Goal: Task Accomplishment & Management: Use online tool/utility

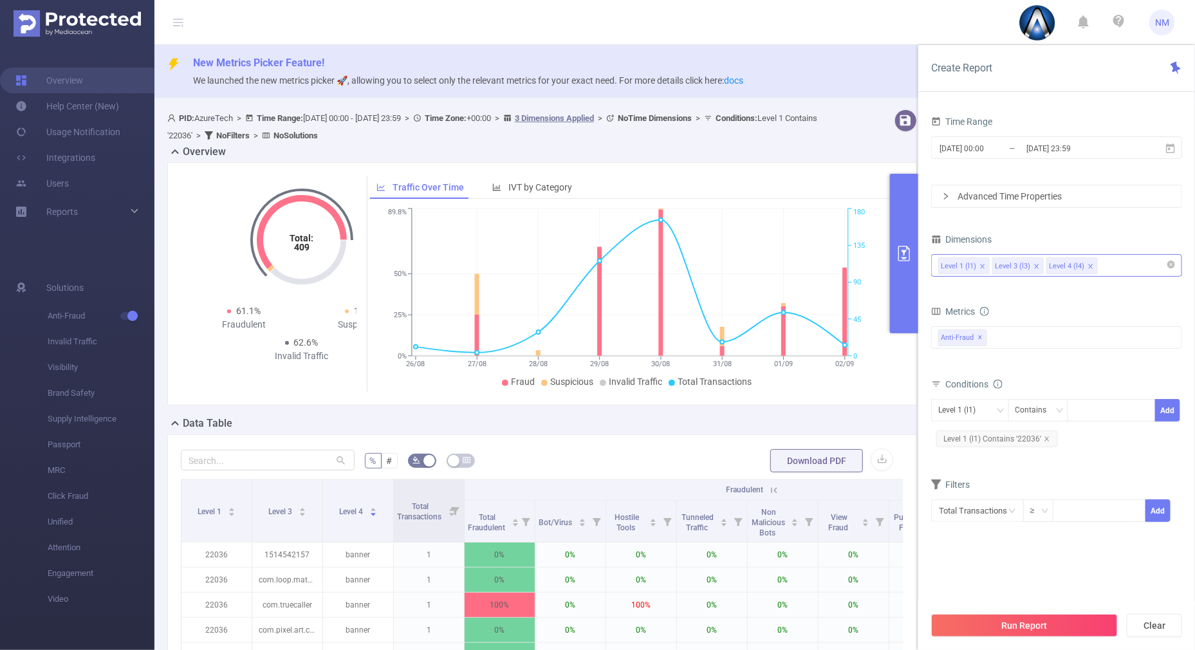
scroll to position [222, 0]
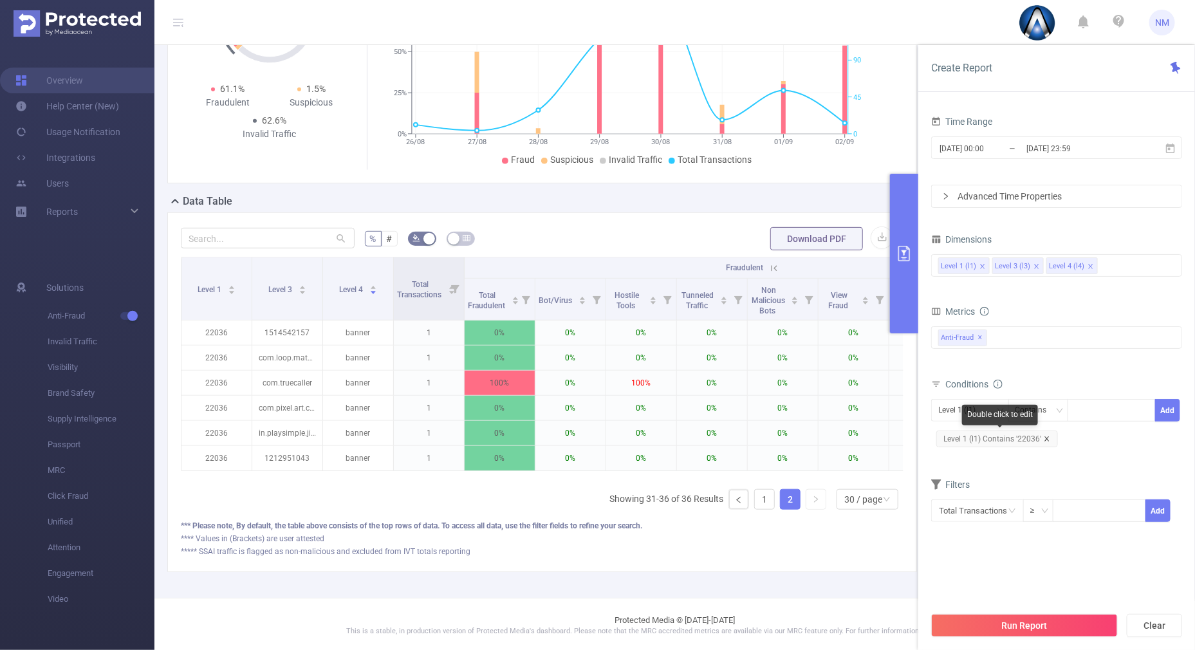
click at [1045, 440] on icon "icon: close" at bounding box center [1047, 438] width 5 height 5
click at [1074, 412] on div at bounding box center [1112, 410] width 88 height 23
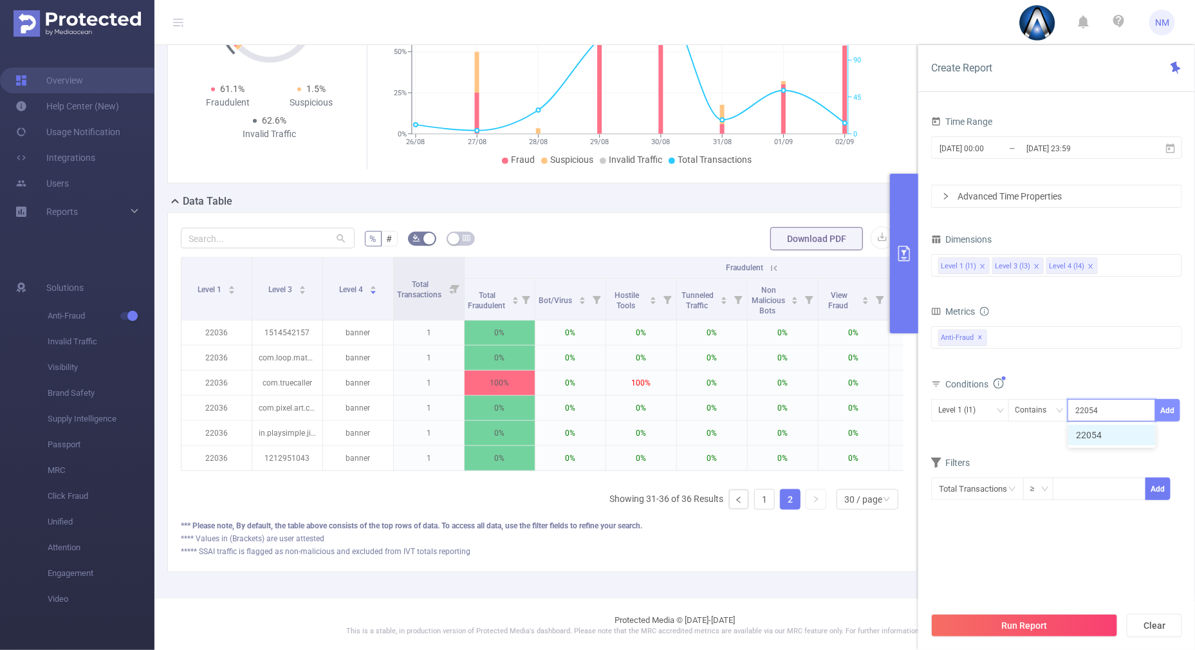
type input "22054"
click at [1162, 402] on button "Add" at bounding box center [1167, 410] width 25 height 23
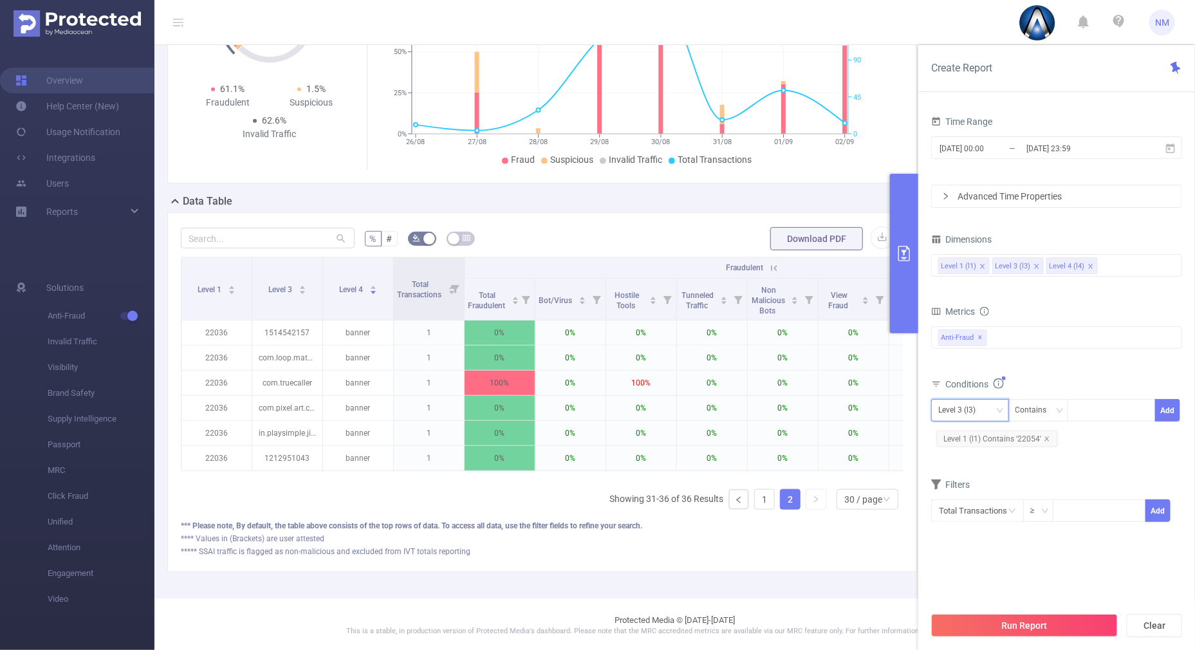
click at [985, 408] on div "Level 3 (l3)" at bounding box center [961, 410] width 46 height 21
click at [964, 431] on li "Level 1 (l1)" at bounding box center [970, 435] width 78 height 21
click at [1045, 373] on div "Metrics Total Fraudulent Bot/Virus Hostile Tools Tunneled Traffic Non Malicious…" at bounding box center [1056, 339] width 251 height 72
click at [1032, 628] on button "Run Report" at bounding box center [1024, 625] width 187 height 23
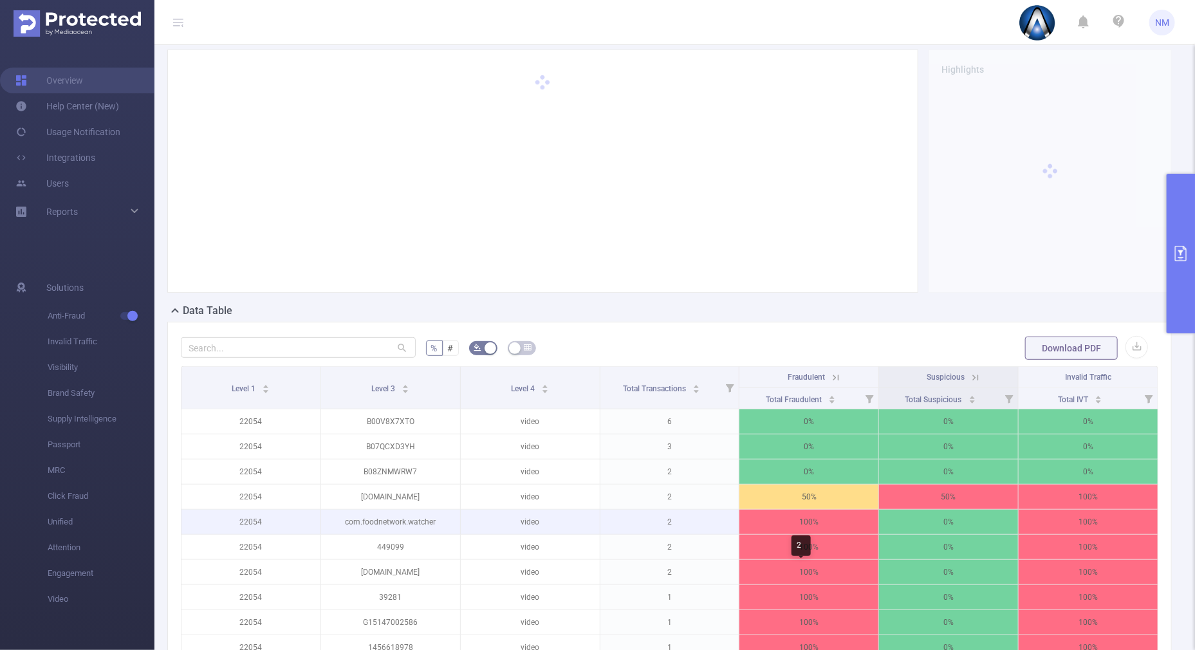
scroll to position [125, 0]
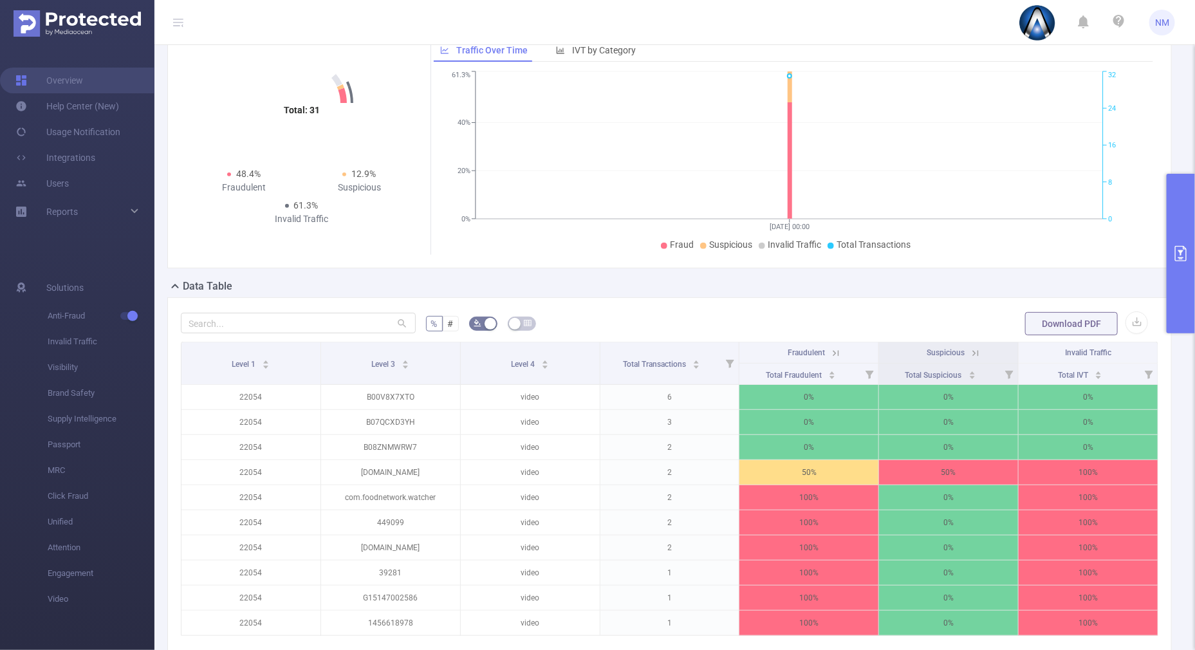
click at [833, 350] on icon at bounding box center [836, 353] width 6 height 6
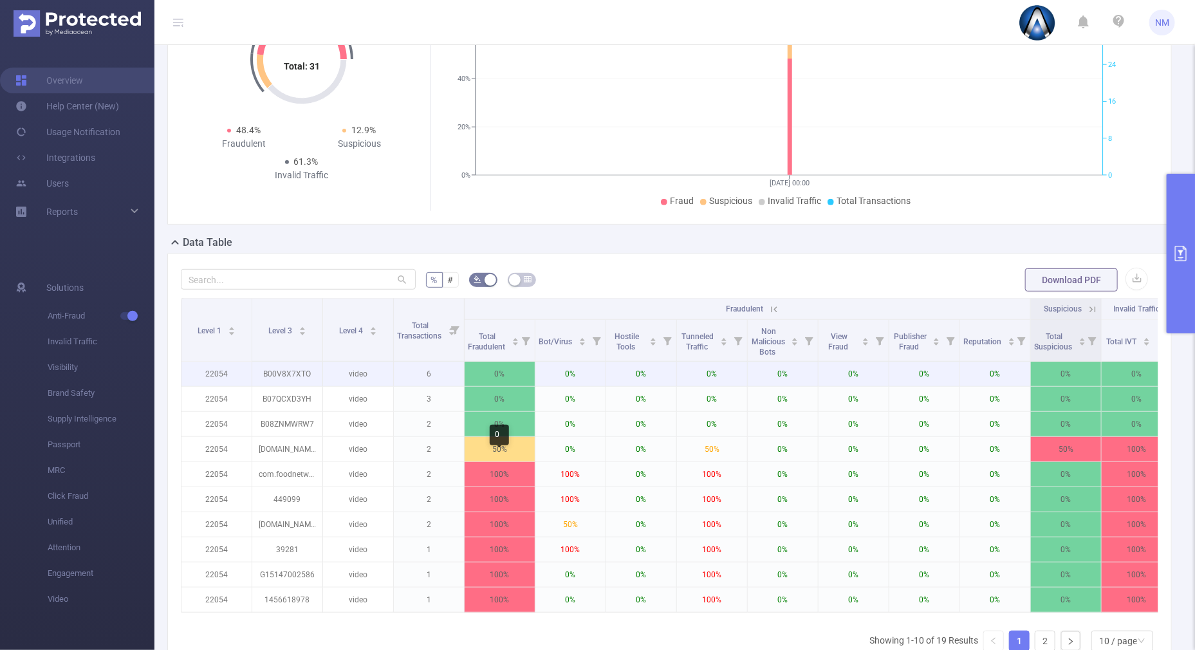
scroll to position [206, 0]
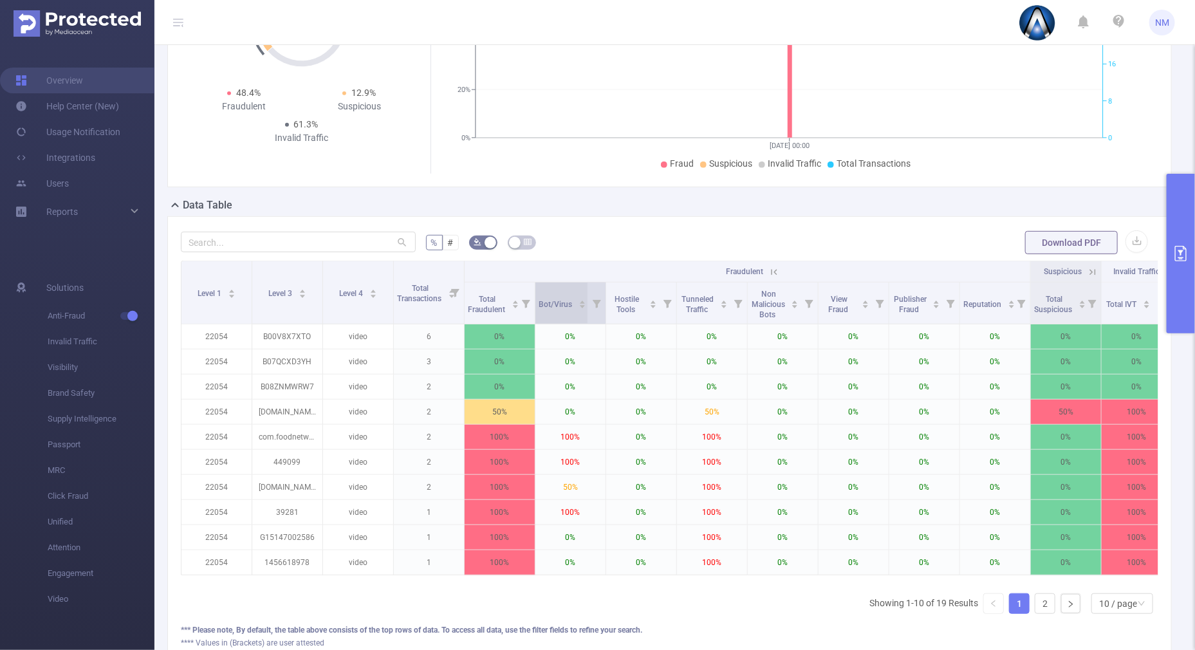
click at [586, 300] on div "Bot/Virus" at bounding box center [563, 303] width 48 height 13
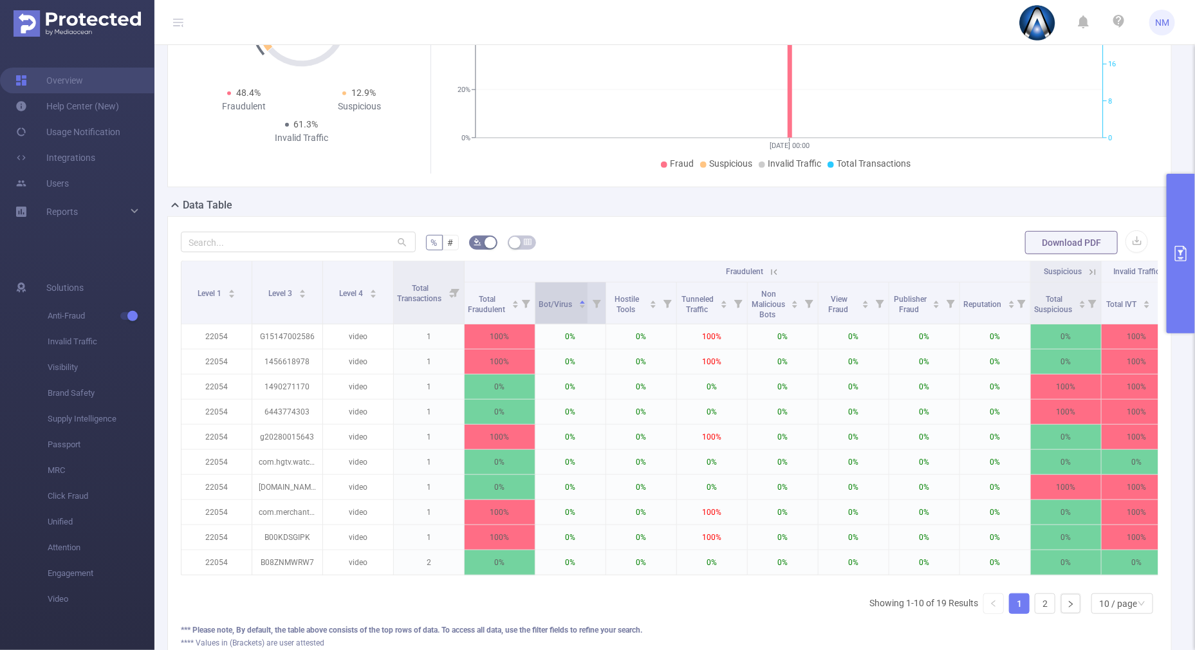
click at [581, 309] on icon "icon: caret-down" at bounding box center [582, 306] width 7 height 7
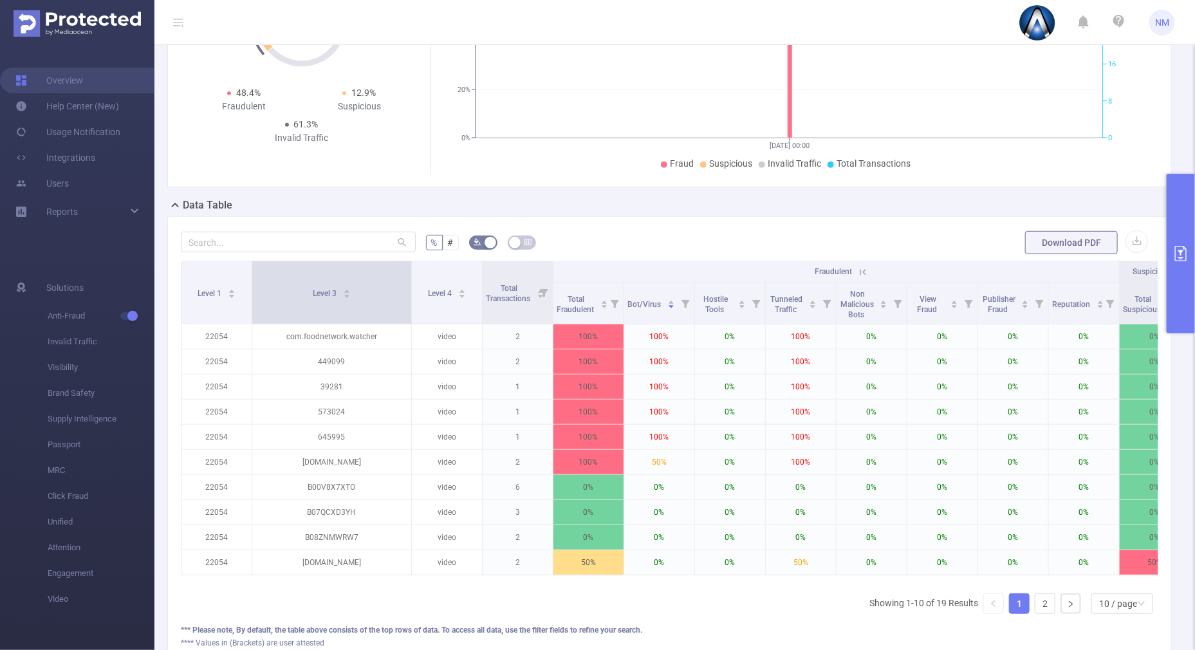
drag, startPoint x: 321, startPoint y: 283, endPoint x: 410, endPoint y: 282, distance: 88.8
click at [410, 282] on span at bounding box center [411, 292] width 6 height 62
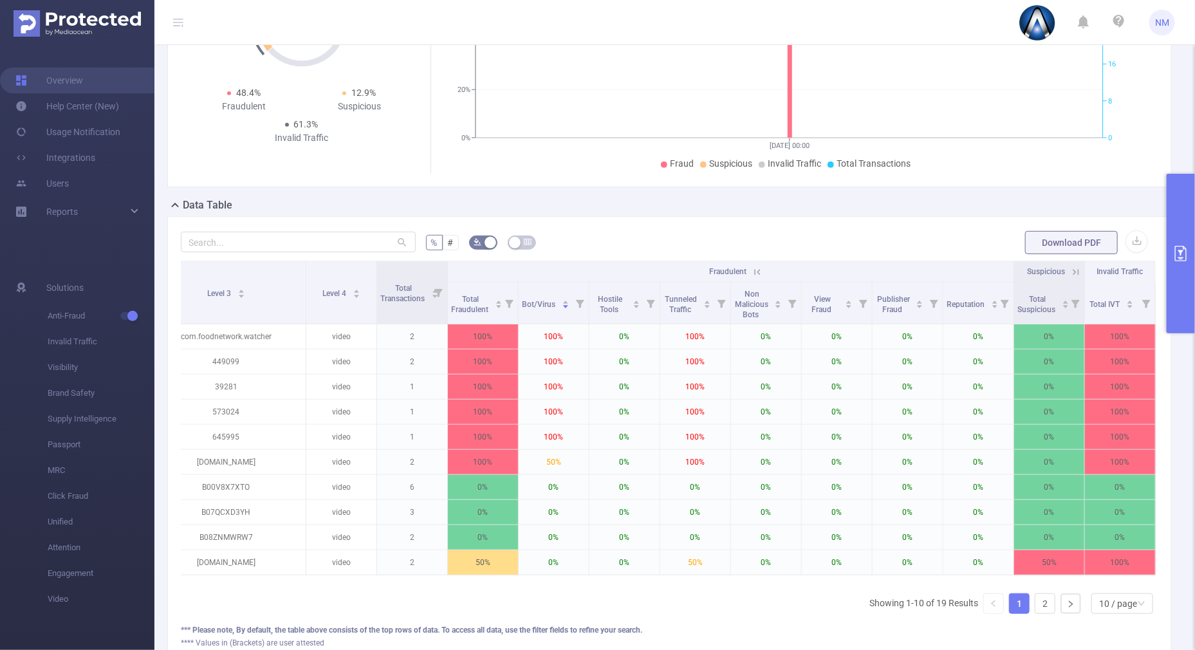
scroll to position [0, 0]
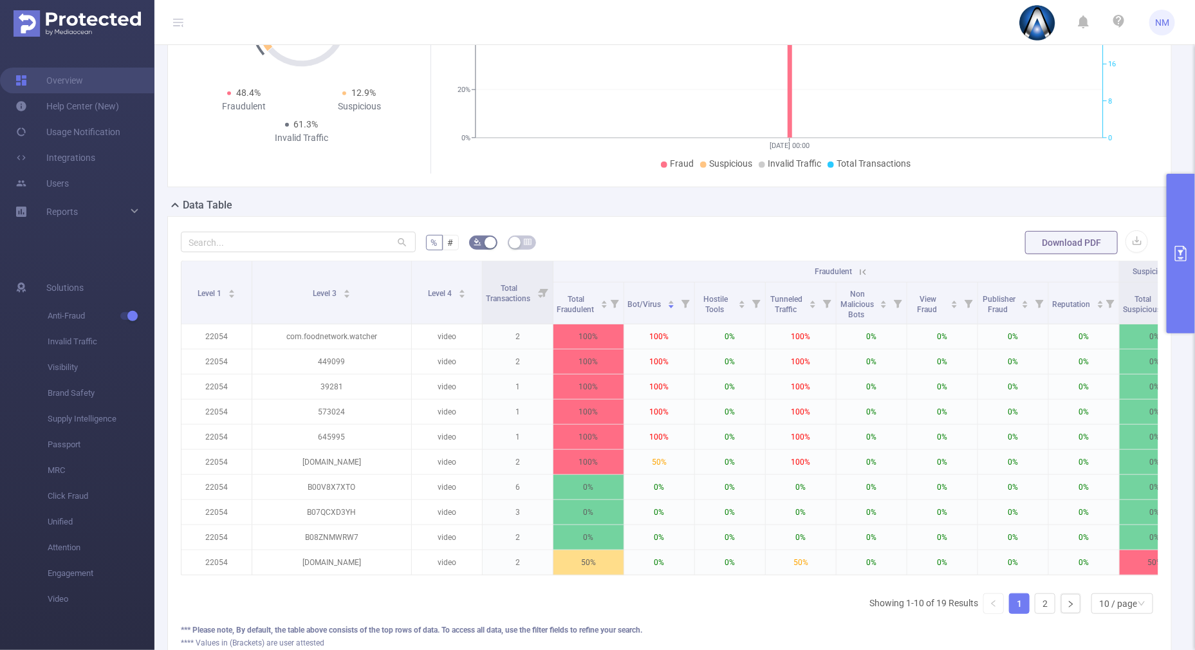
click at [1182, 279] on button "primary" at bounding box center [1181, 254] width 28 height 160
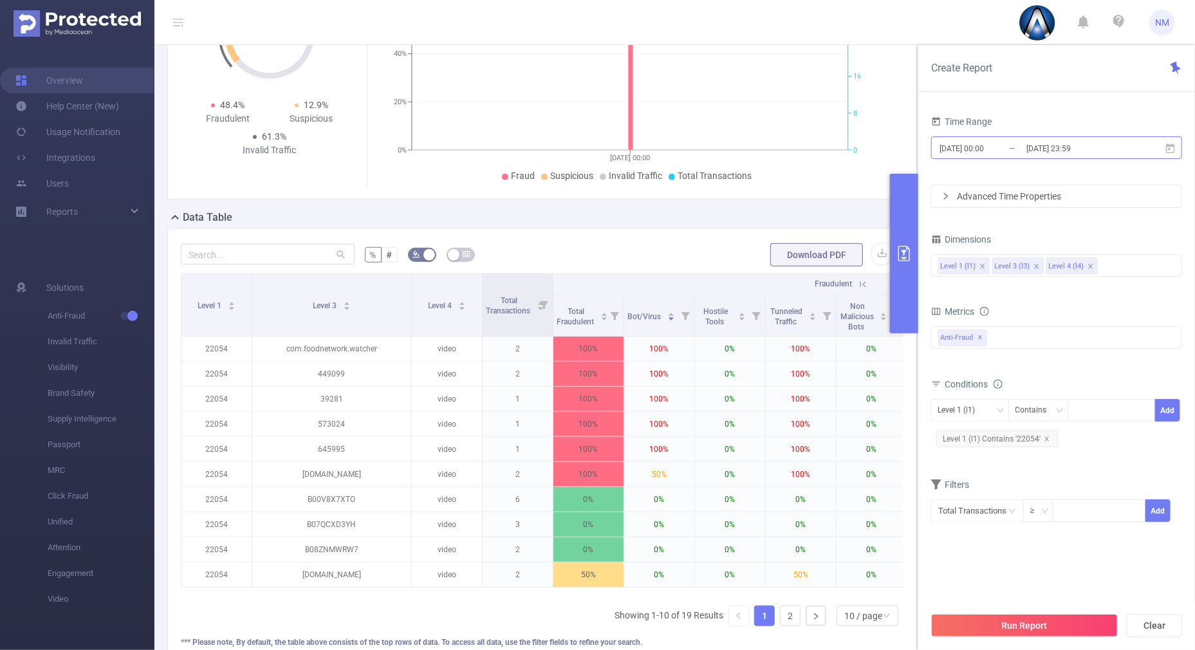
click at [1077, 149] on input "[DATE] 23:59" at bounding box center [1077, 148] width 104 height 17
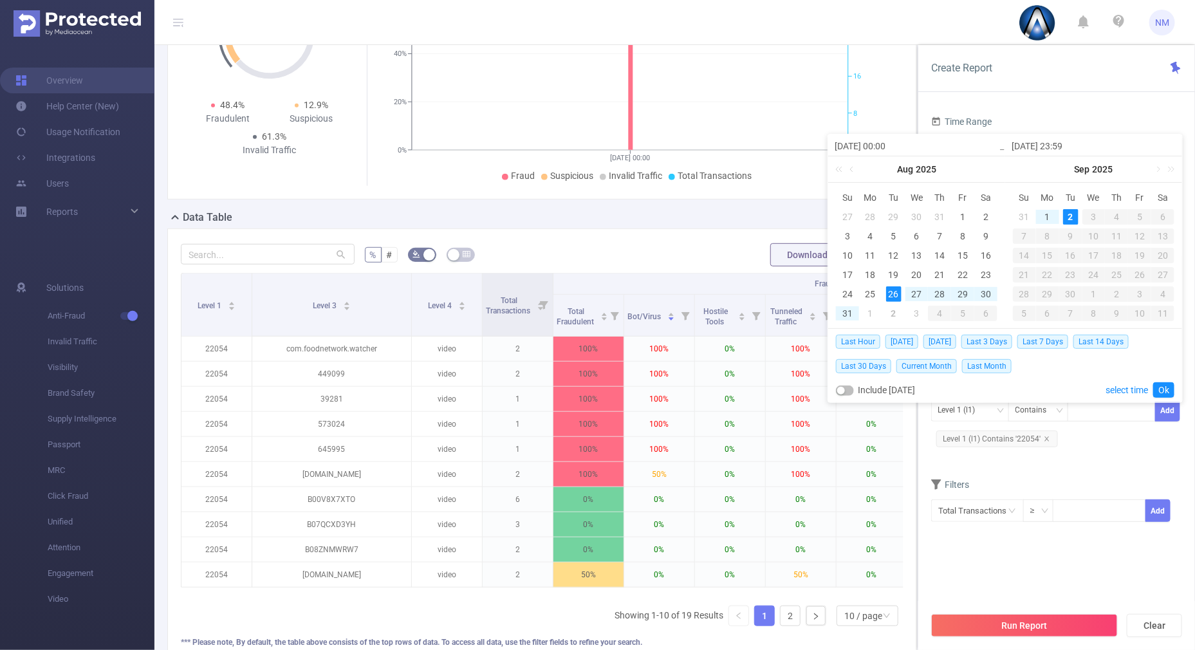
click at [1068, 217] on div "2" at bounding box center [1070, 216] width 15 height 15
click at [1069, 217] on div "2" at bounding box center [1070, 216] width 15 height 15
type input "[DATE] 00:00"
click at [1169, 389] on link "Ok" at bounding box center [1163, 389] width 21 height 15
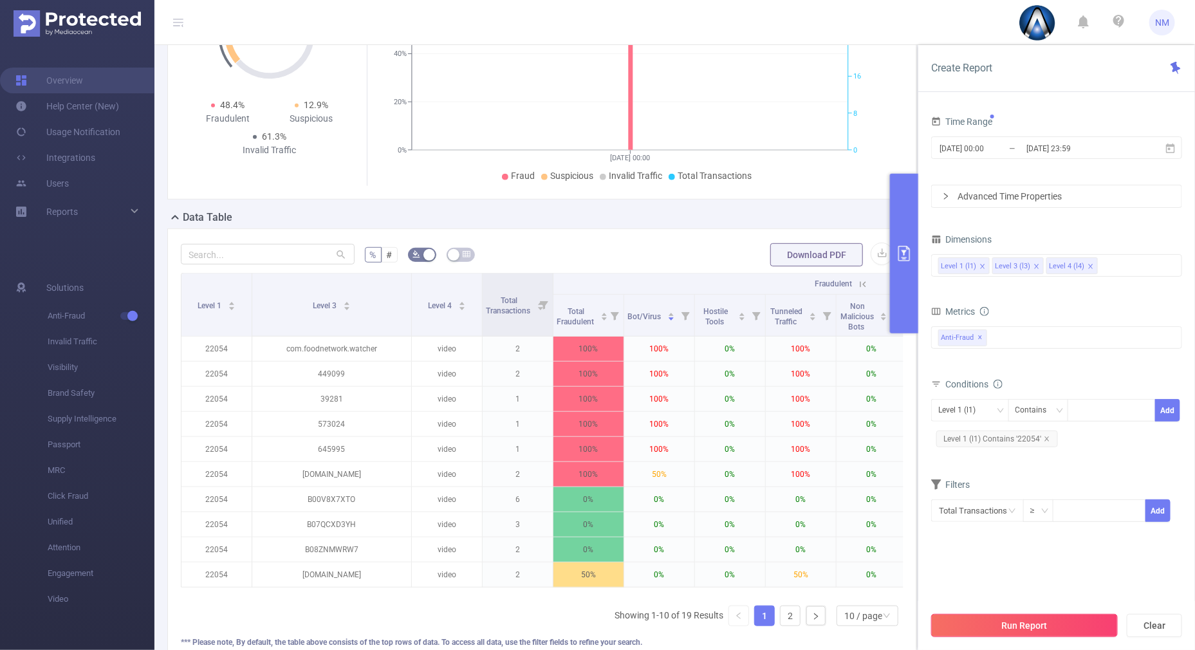
click at [995, 628] on button "Run Report" at bounding box center [1024, 625] width 187 height 23
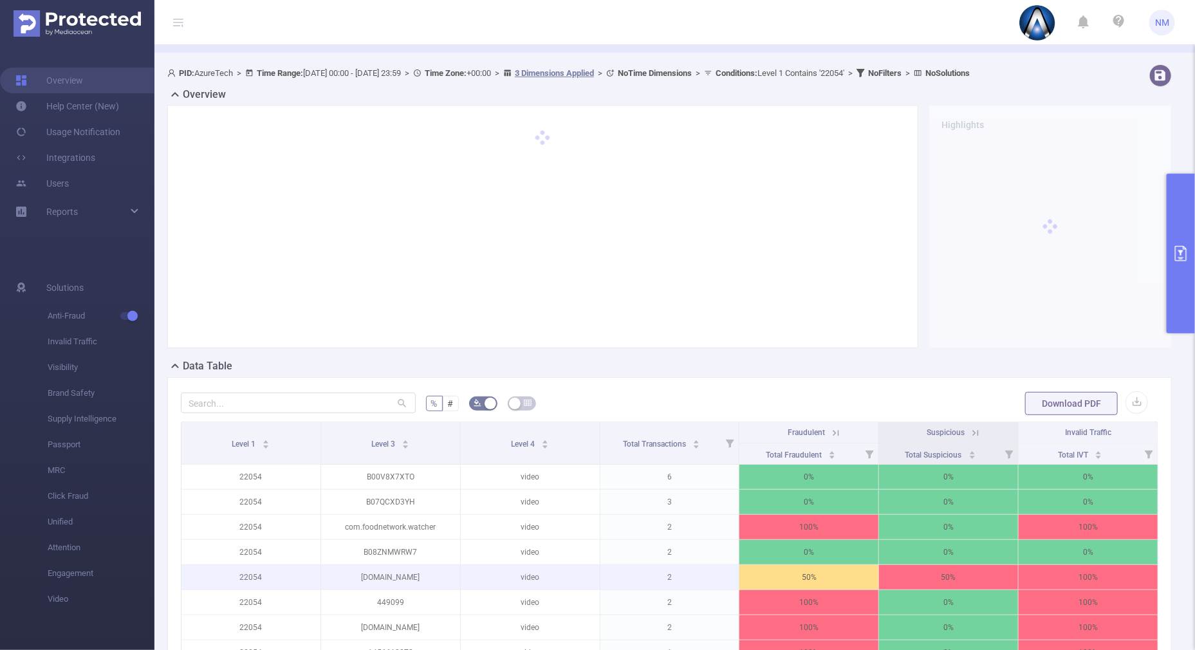
scroll to position [286, 0]
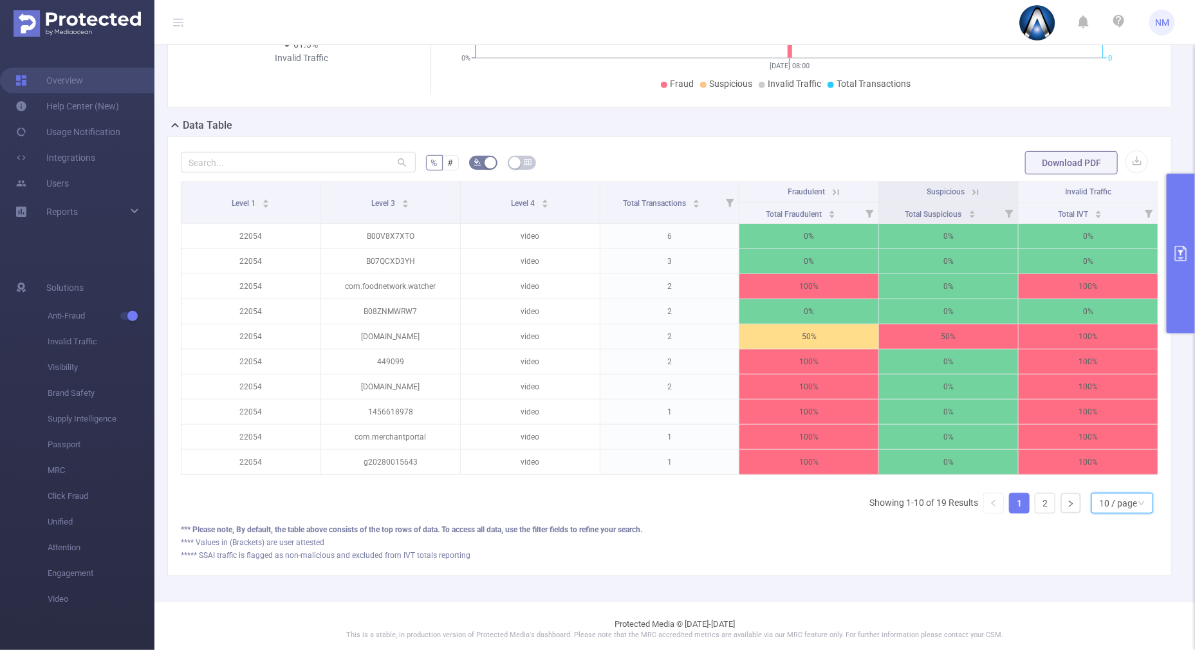
click at [1099, 513] on div "10 / page" at bounding box center [1118, 503] width 38 height 19
click at [1099, 419] on li "20 / page" at bounding box center [1111, 429] width 62 height 21
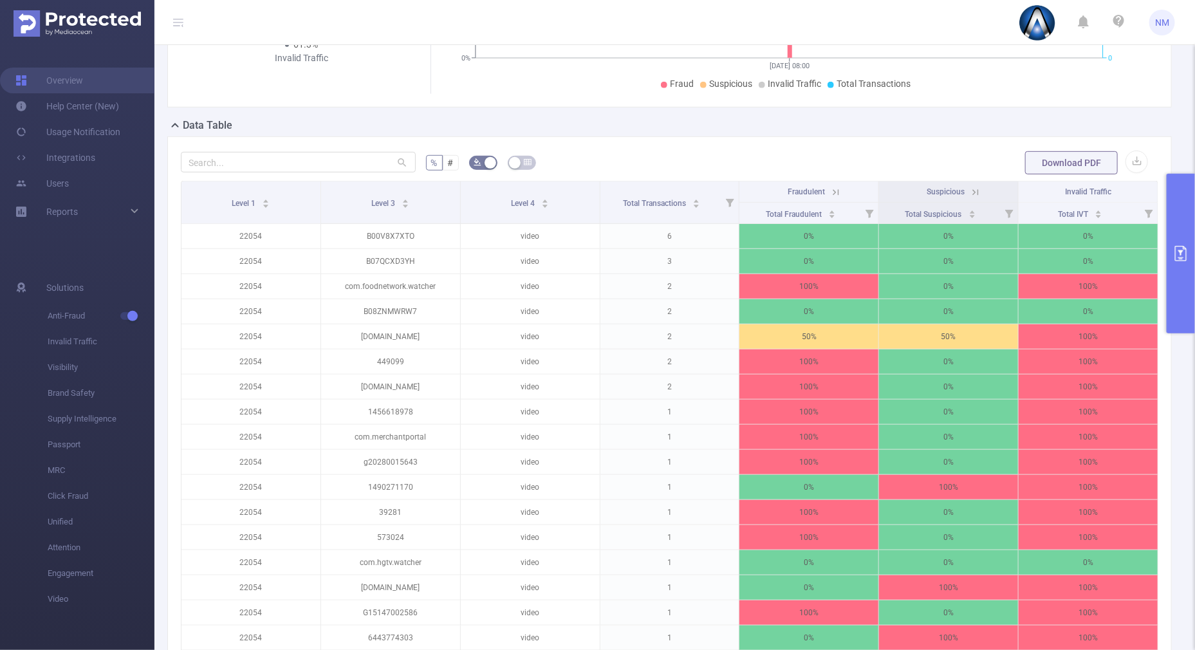
click at [830, 189] on icon at bounding box center [836, 193] width 12 height 12
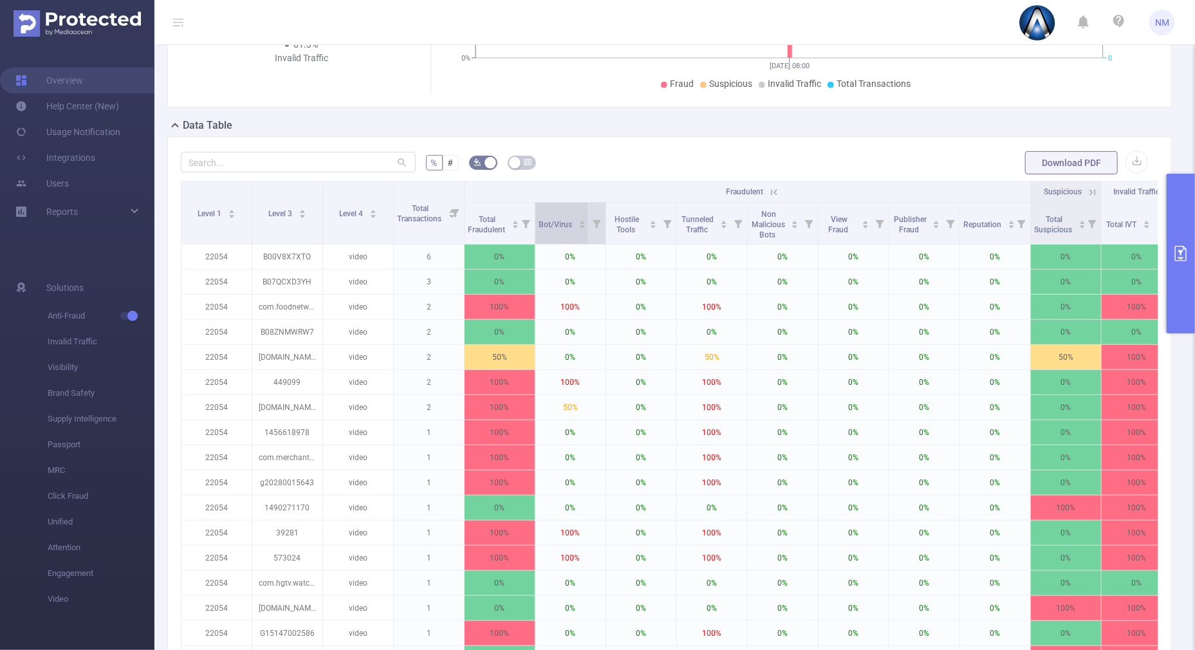
click at [582, 221] on icon "icon: caret-up" at bounding box center [582, 222] width 5 height 3
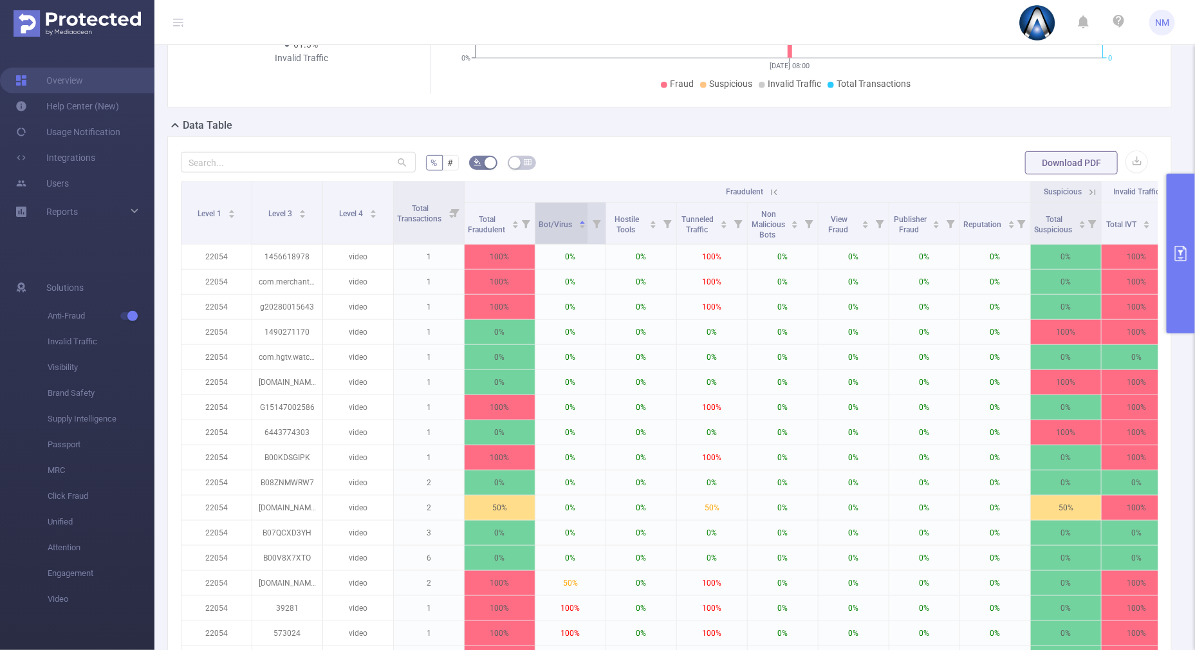
click at [582, 228] on icon "icon: caret-down" at bounding box center [582, 226] width 7 height 7
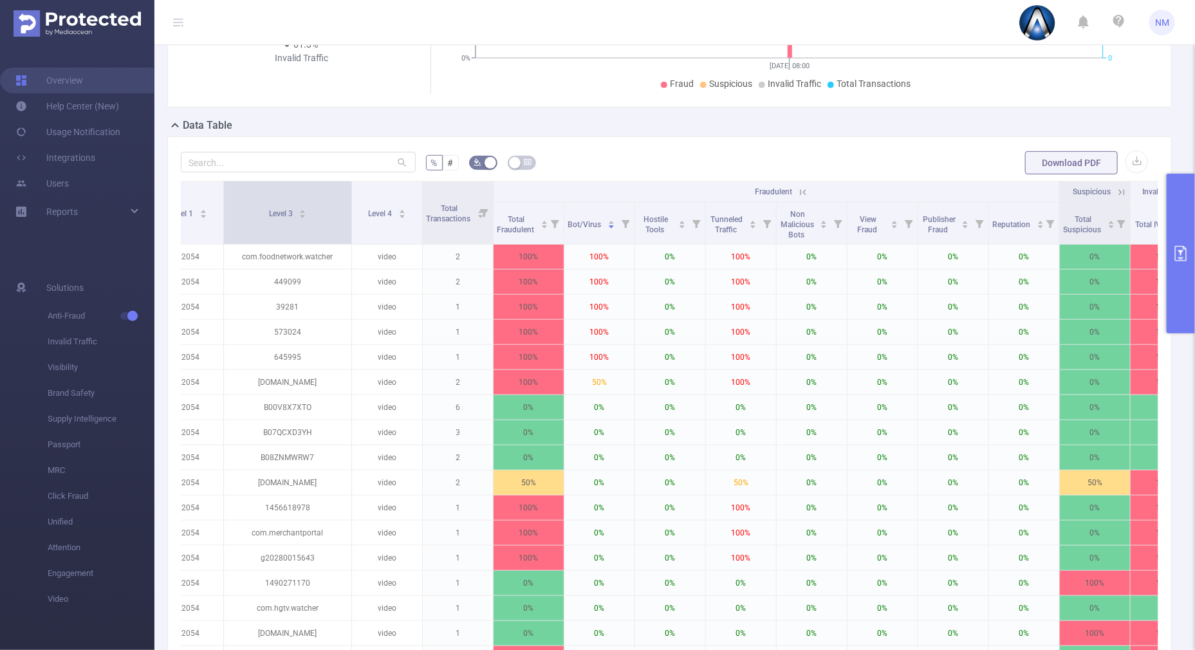
drag, startPoint x: 293, startPoint y: 223, endPoint x: 369, endPoint y: 222, distance: 76.0
click at [355, 222] on span at bounding box center [351, 213] width 6 height 62
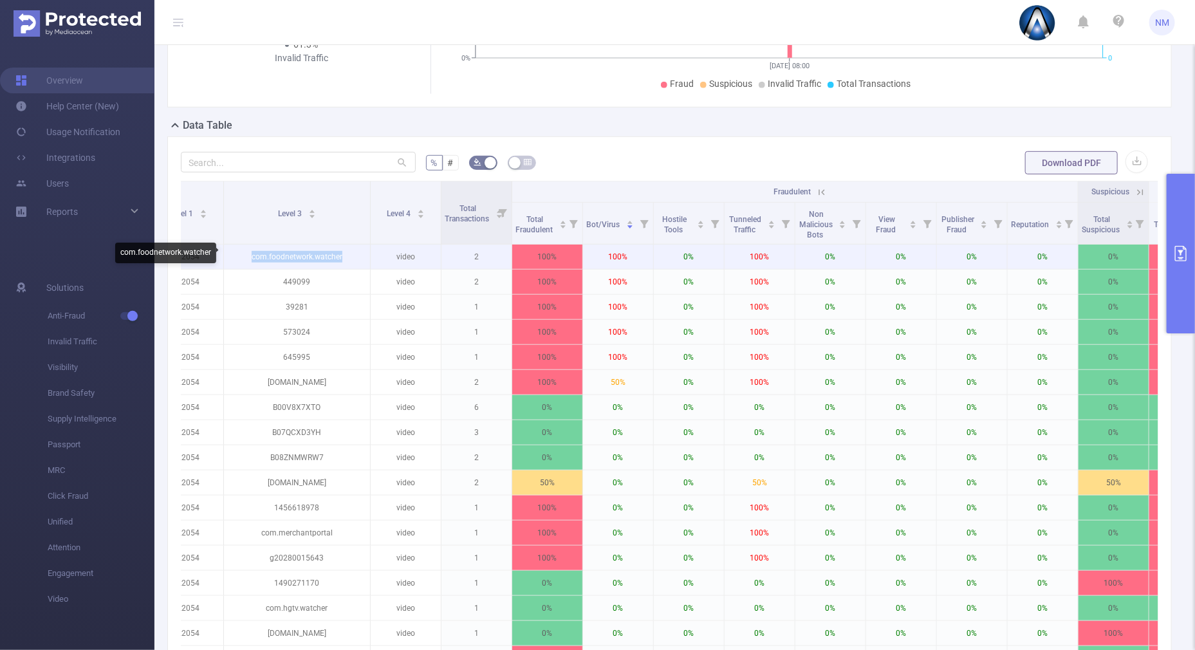
drag, startPoint x: 351, startPoint y: 255, endPoint x: 252, endPoint y: 255, distance: 99.1
click at [252, 255] on p "com.foodnetwork.watcher" at bounding box center [297, 257] width 146 height 24
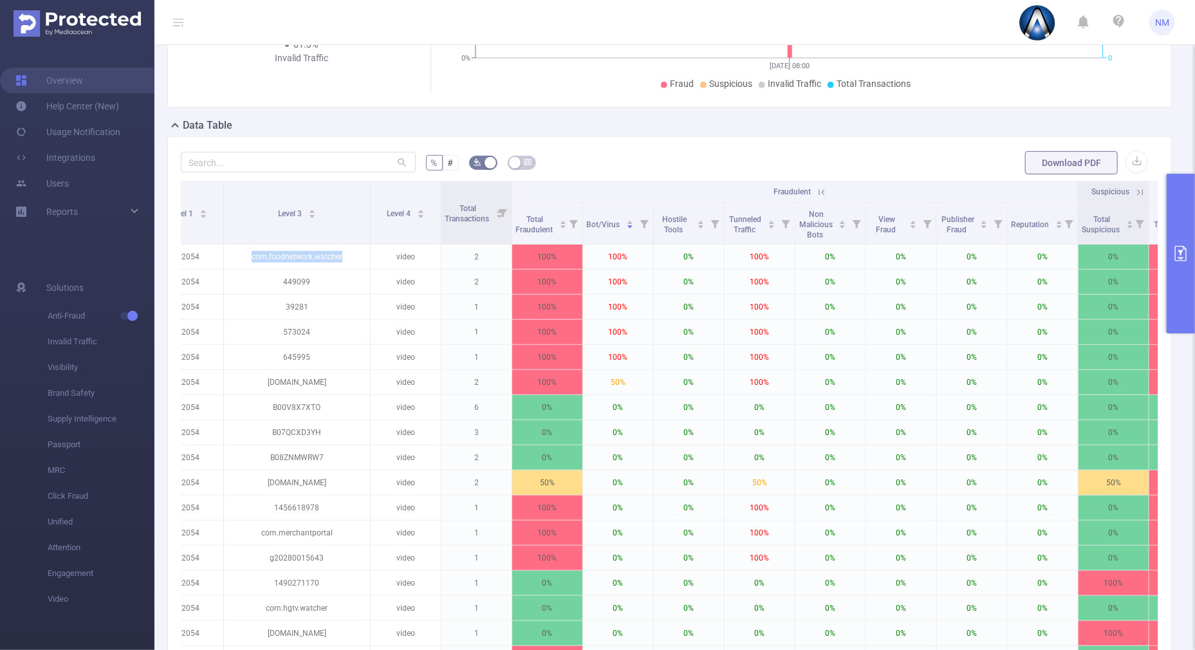
copy p "com.foodnetwork.watcher"
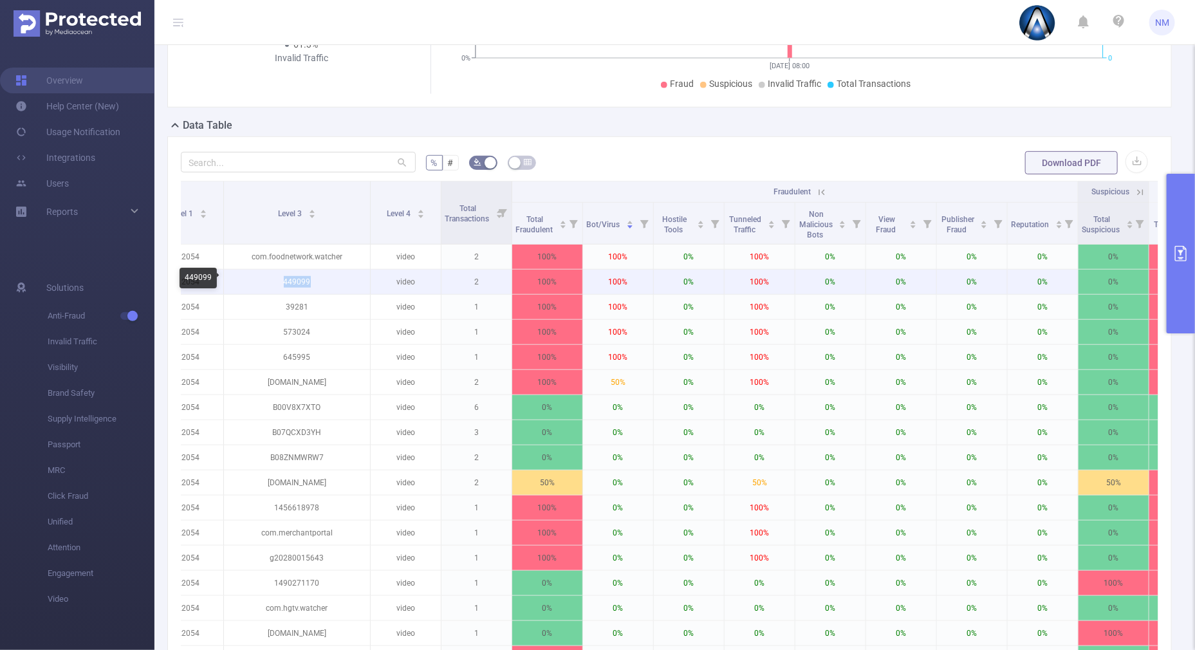
drag, startPoint x: 315, startPoint y: 277, endPoint x: 270, endPoint y: 281, distance: 45.2
click at [270, 281] on p "449099" at bounding box center [297, 282] width 146 height 24
copy p "449099"
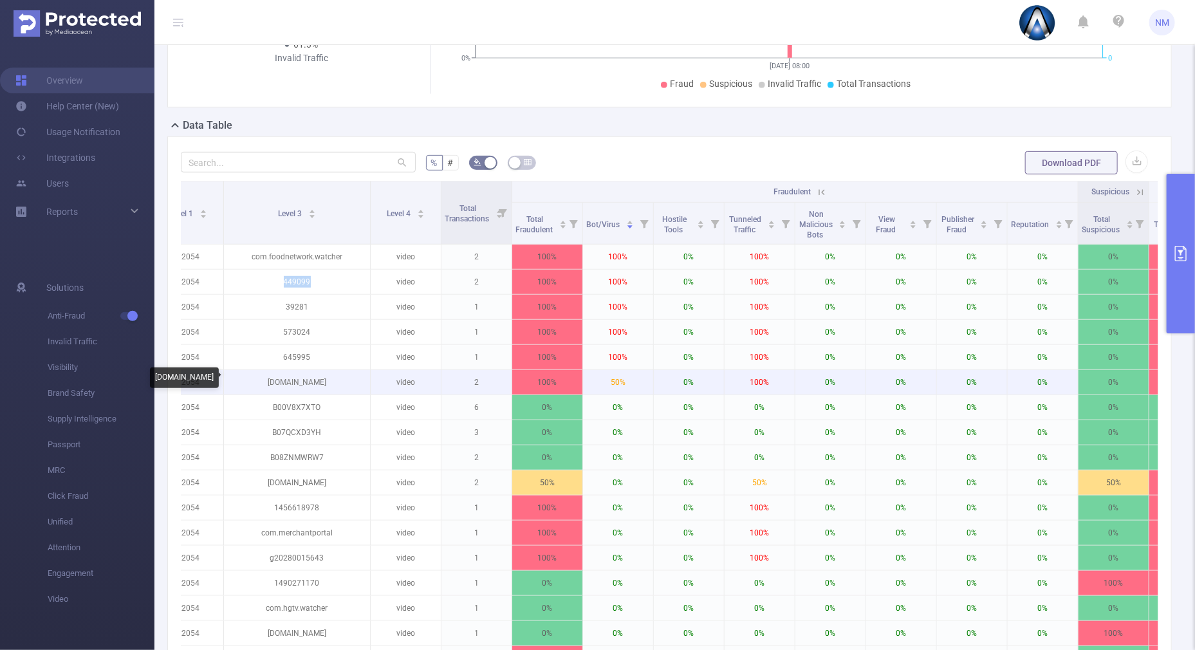
drag, startPoint x: 331, startPoint y: 380, endPoint x: 268, endPoint y: 380, distance: 63.1
click at [268, 380] on p "[DOMAIN_NAME]" at bounding box center [297, 382] width 146 height 24
copy p "[DOMAIN_NAME]"
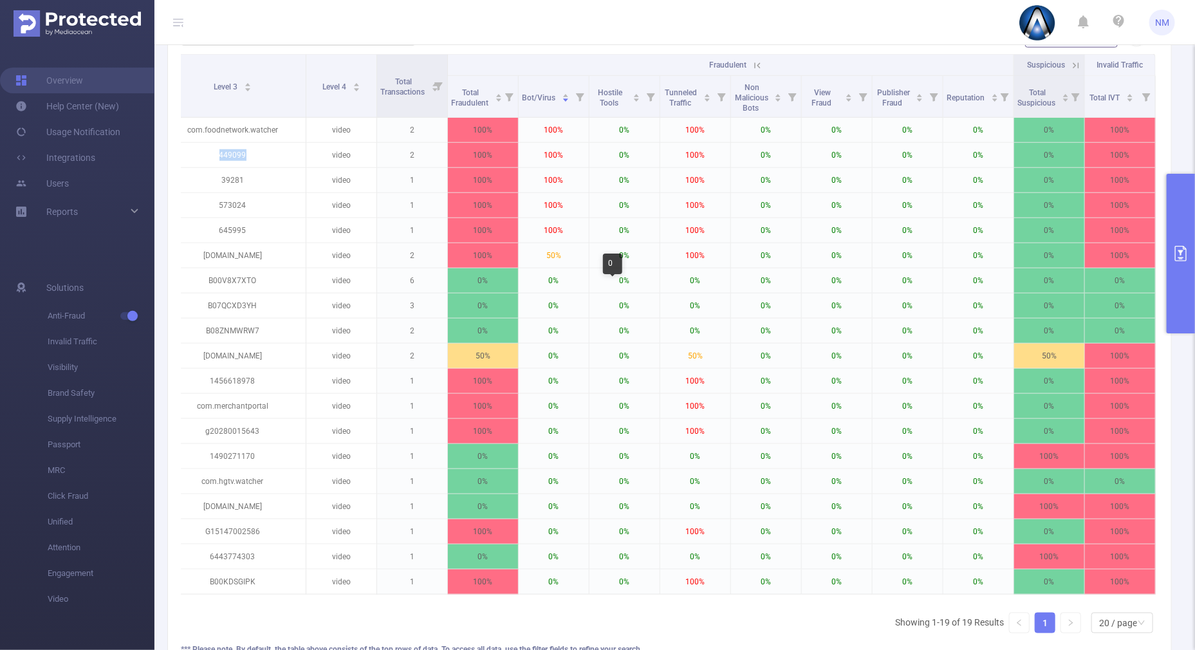
scroll to position [306, 0]
